Goal: Task Accomplishment & Management: Manage account settings

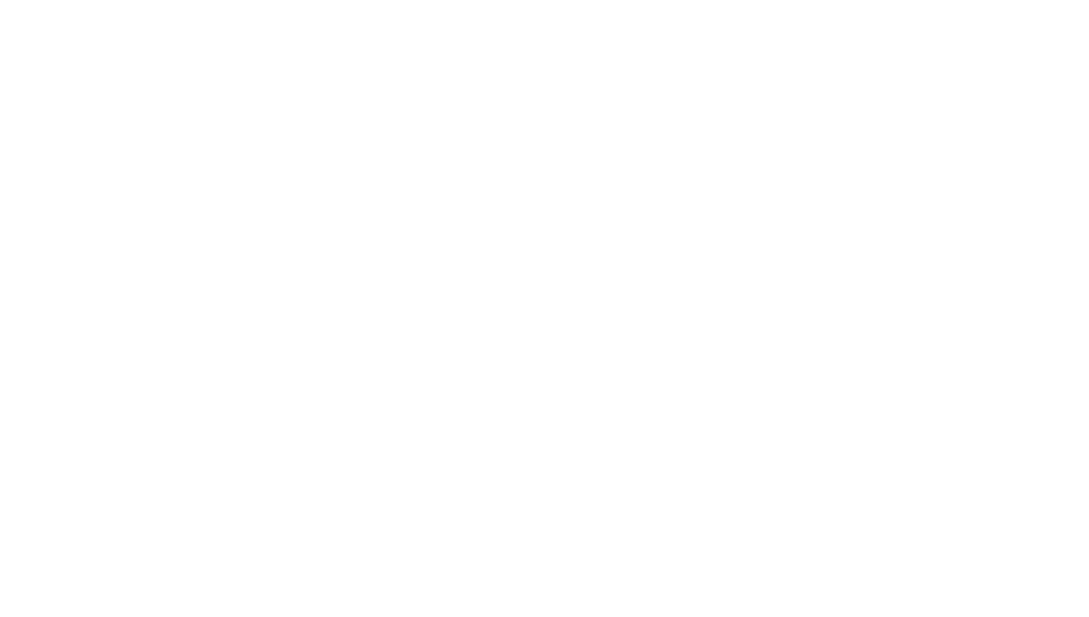
drag, startPoint x: 672, startPoint y: 170, endPoint x: 837, endPoint y: -15, distance: 248.3
click at [837, 0] on html at bounding box center [544, 0] width 1089 height 0
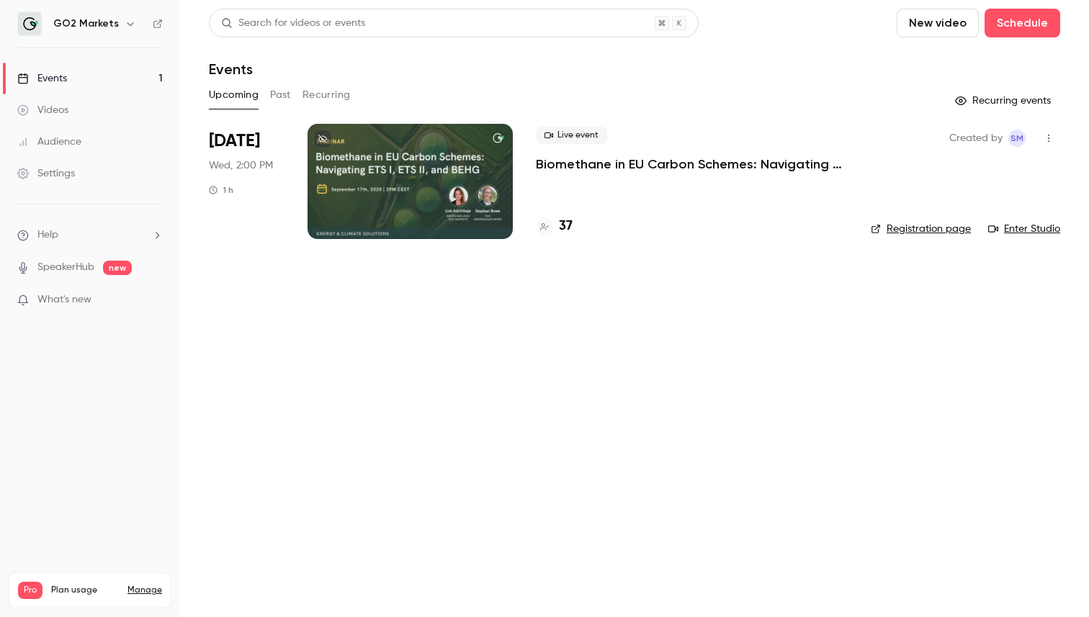
click at [585, 163] on p "Biomethane in EU Carbon Schemes: Navigating ETS I, ETS II, and BEHG" at bounding box center [692, 164] width 312 height 17
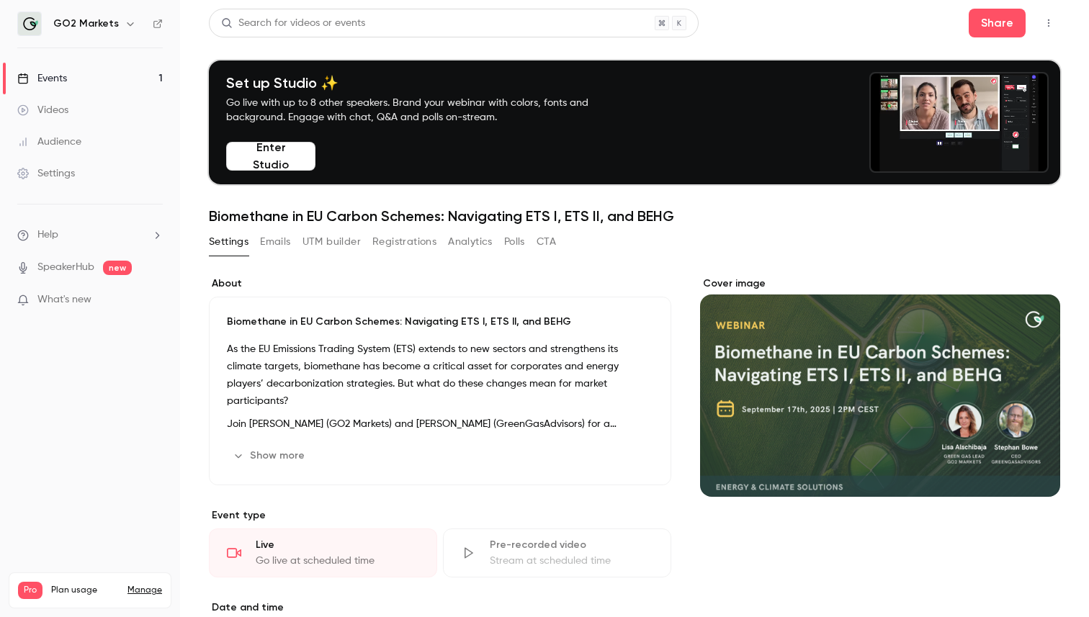
click at [482, 239] on button "Analytics" at bounding box center [470, 241] width 45 height 23
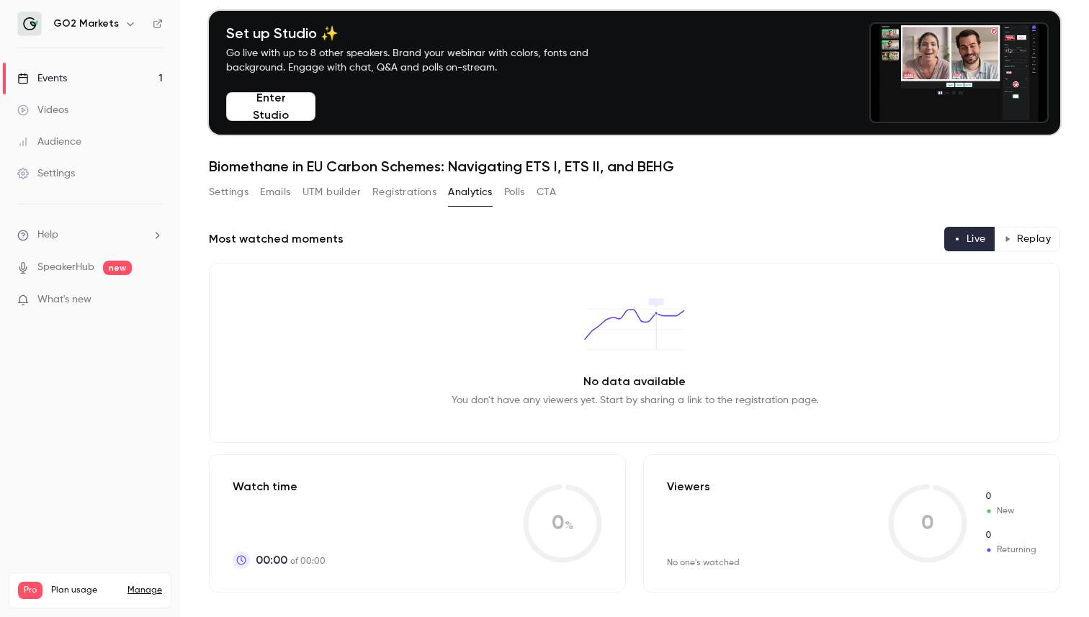
scroll to position [52, 0]
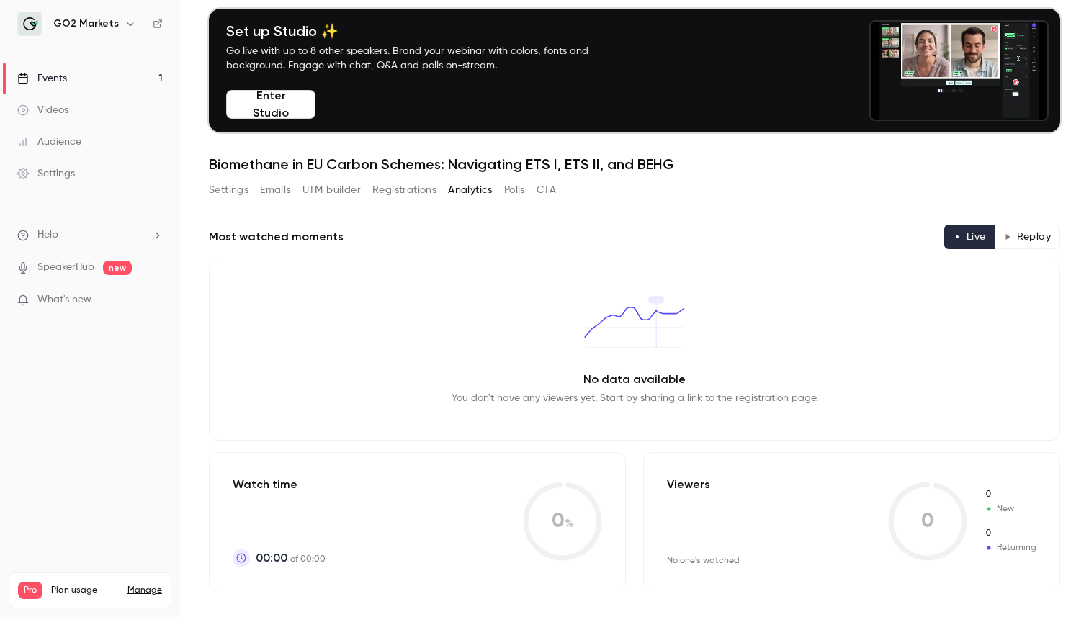
click at [413, 192] on button "Registrations" at bounding box center [404, 190] width 64 height 23
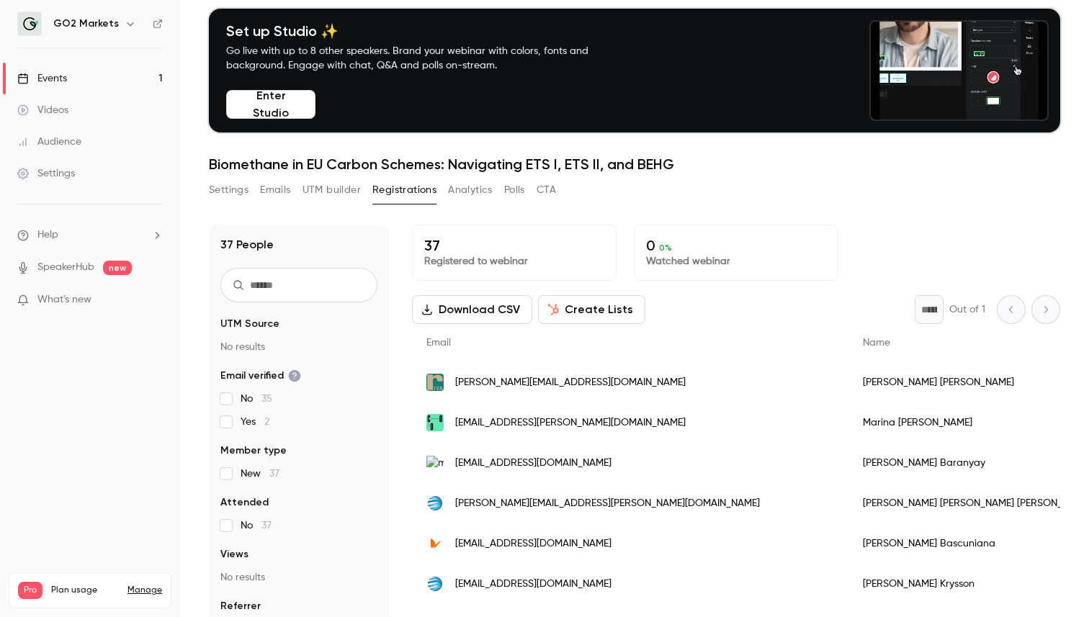
click at [333, 186] on button "UTM builder" at bounding box center [331, 190] width 58 height 23
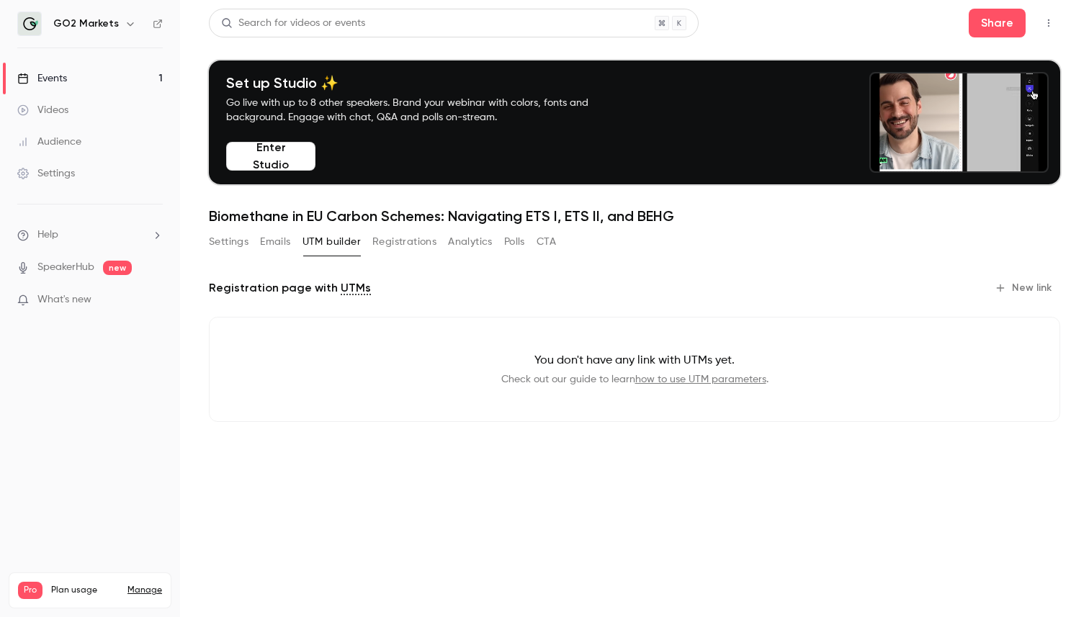
click at [414, 240] on button "Registrations" at bounding box center [404, 241] width 64 height 23
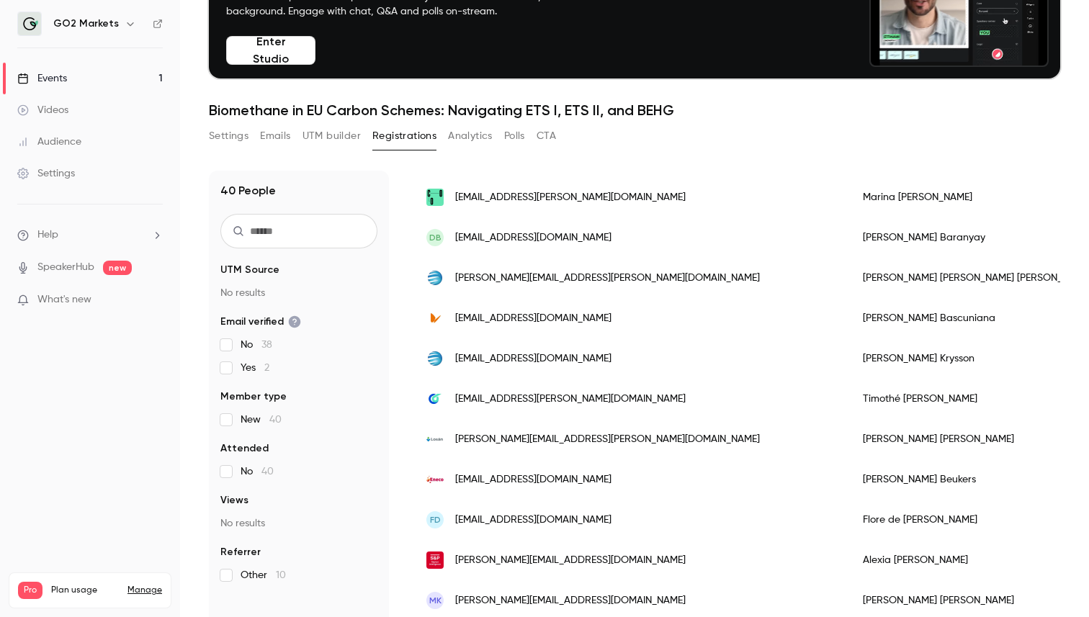
scroll to position [0, 27]
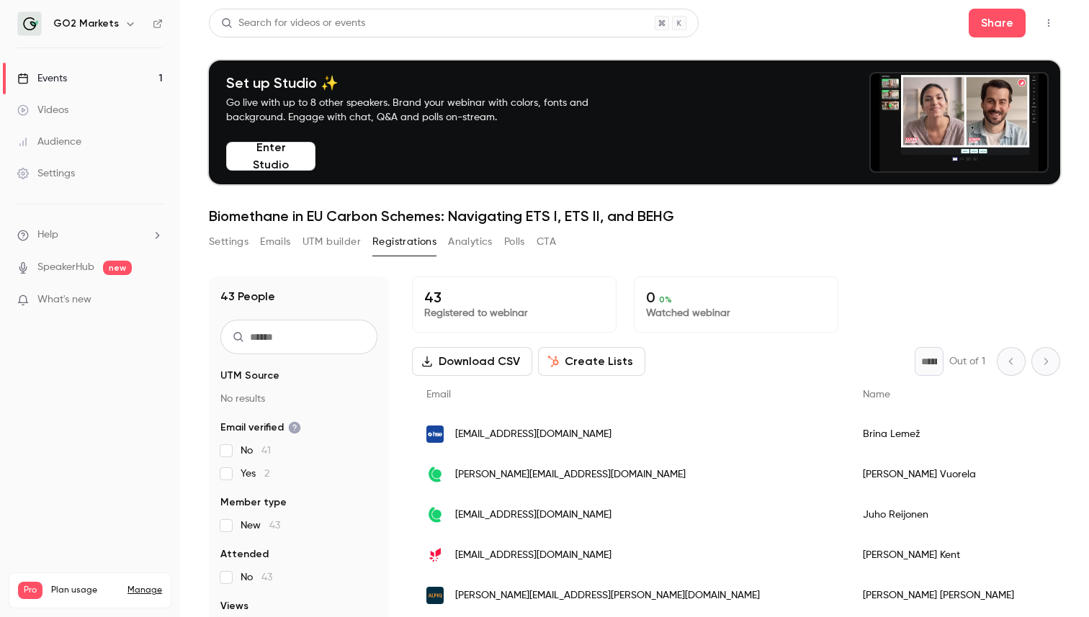
scroll to position [22, 0]
